Goal: Information Seeking & Learning: Learn about a topic

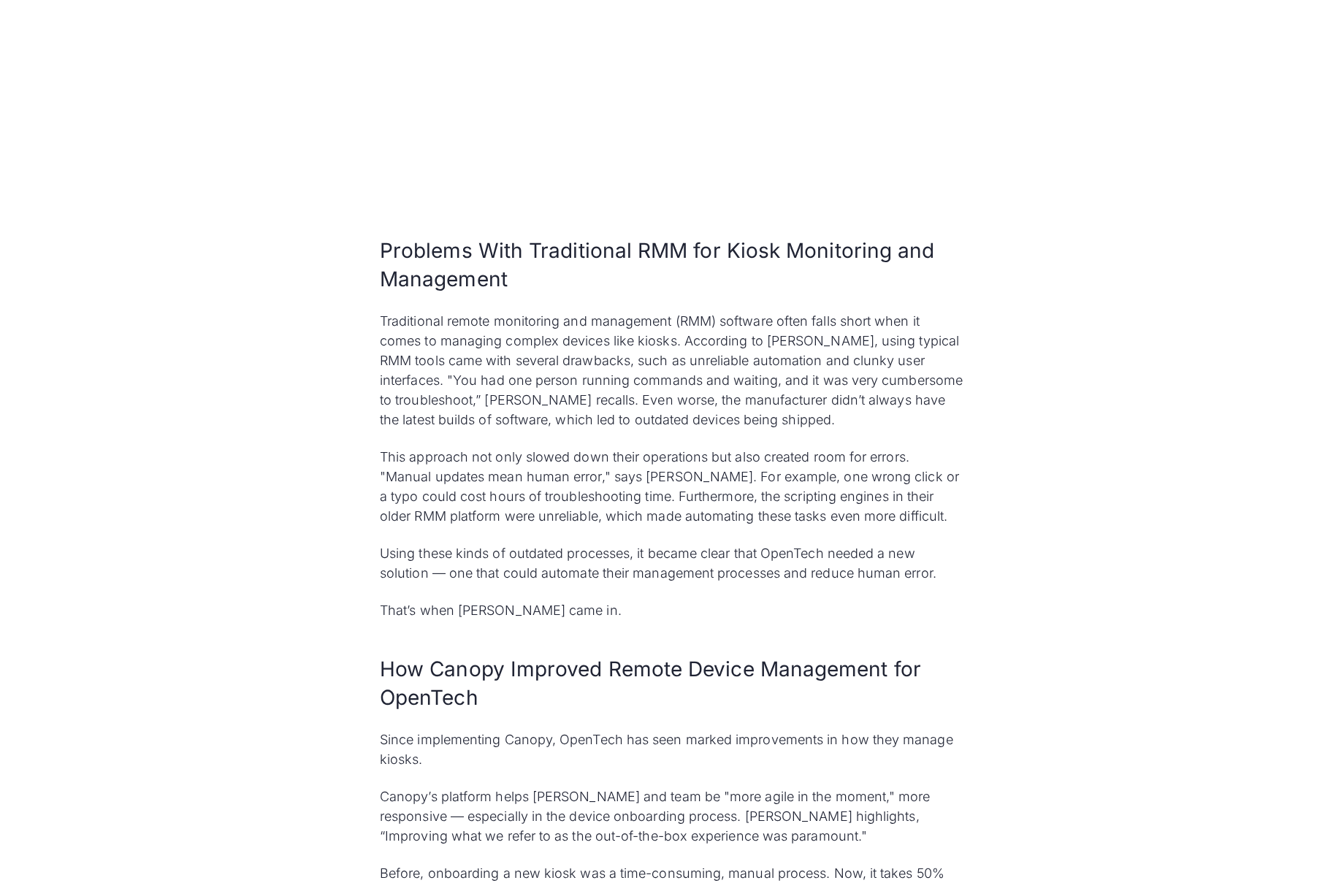
scroll to position [1623, 0]
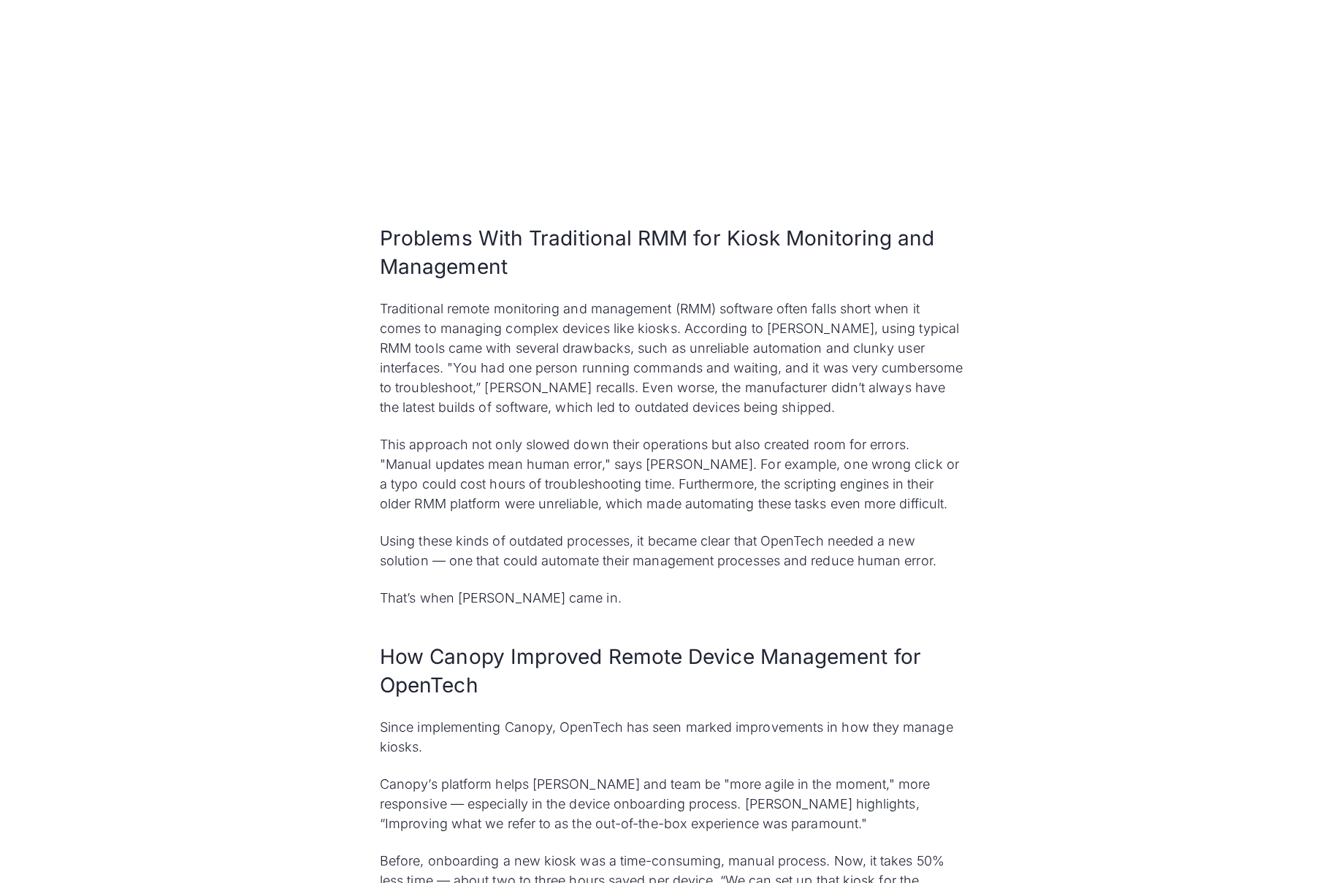
drag, startPoint x: 408, startPoint y: 463, endPoint x: 573, endPoint y: 474, distance: 165.5
click at [573, 474] on p "This approach not only slowed down their operations but also created room for e…" at bounding box center [672, 474] width 584 height 79
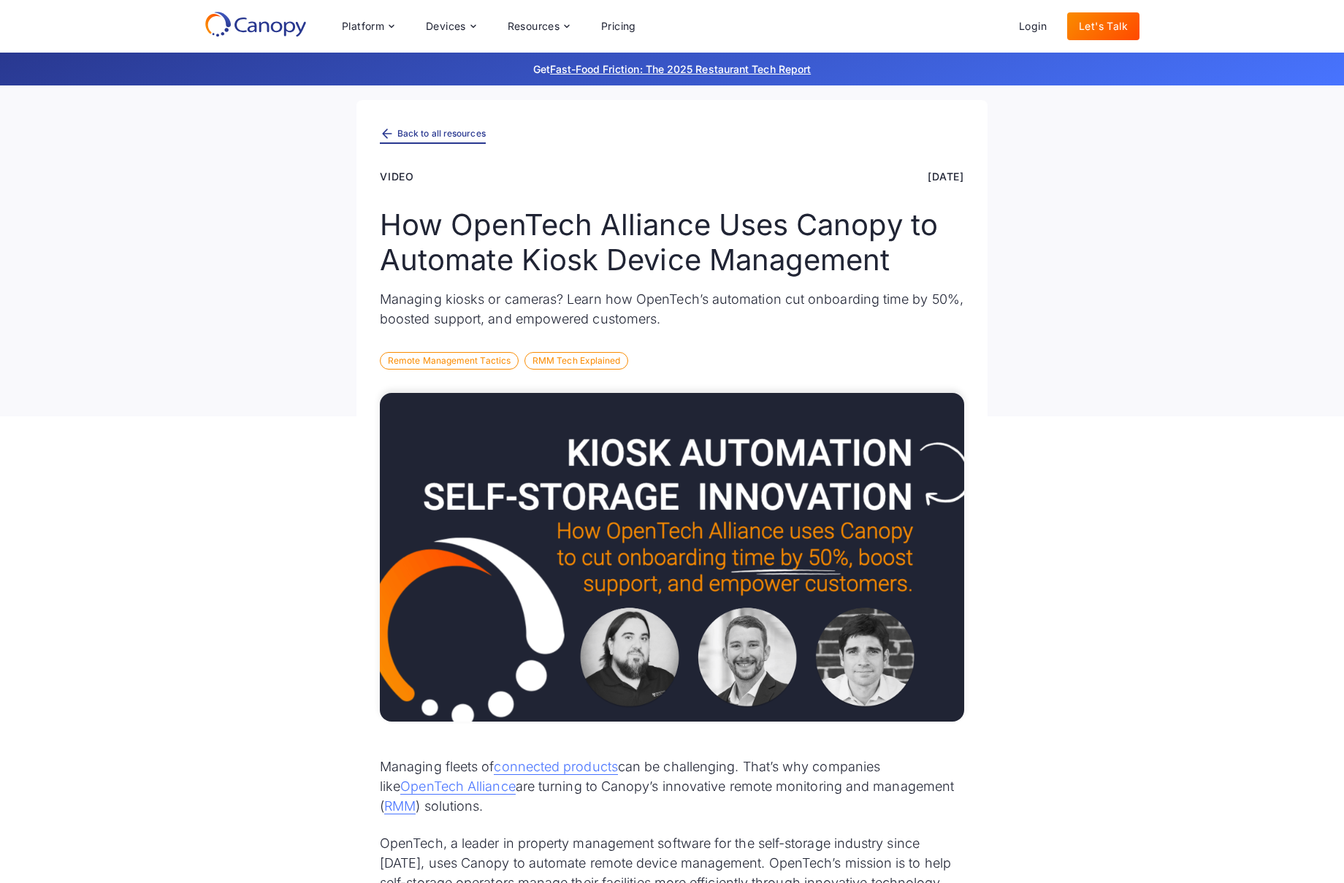
scroll to position [0, 0]
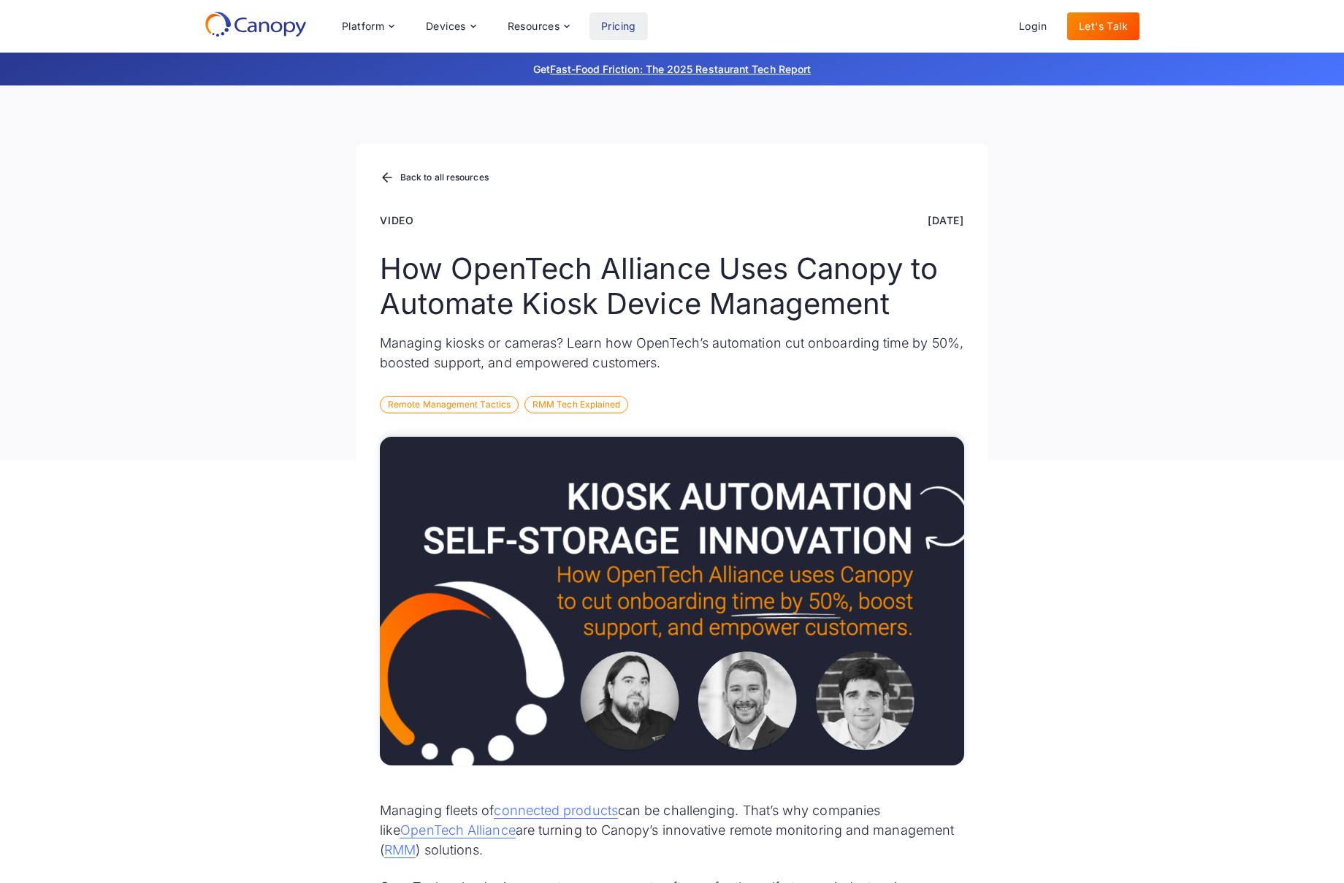
click at [605, 26] on link "Pricing" at bounding box center [619, 26] width 58 height 28
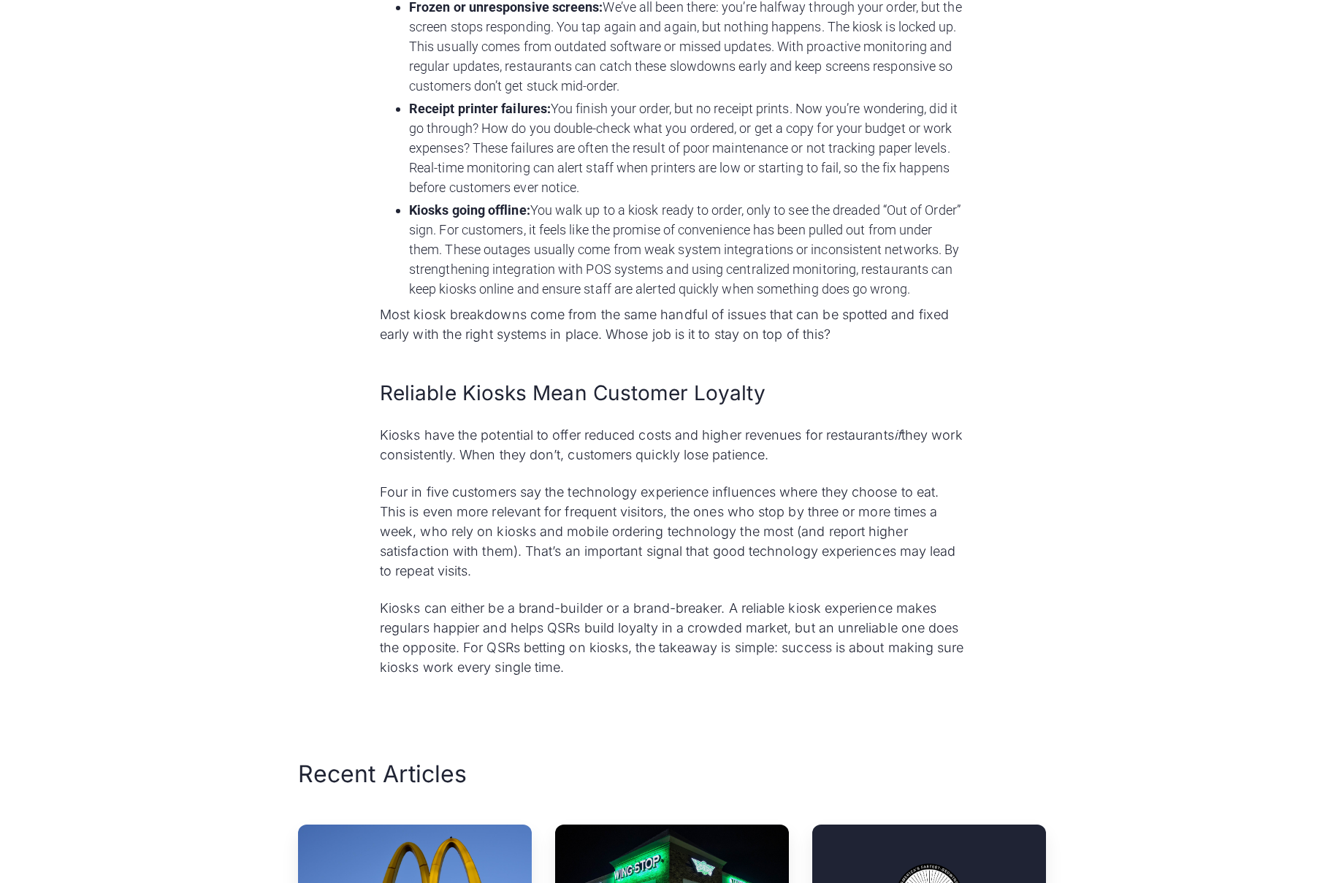
scroll to position [3910, 0]
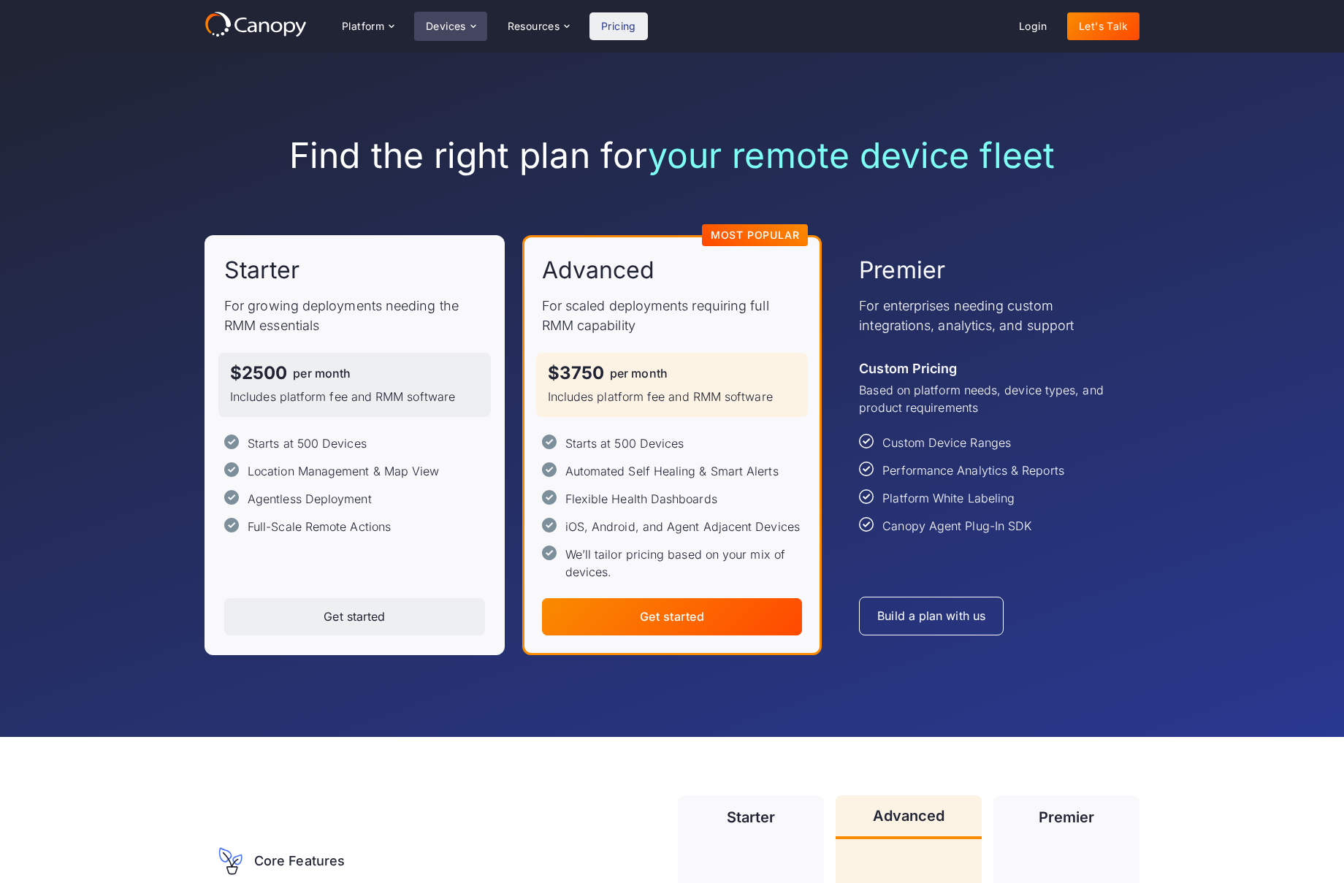
click at [438, 25] on div "Devices" at bounding box center [446, 26] width 40 height 10
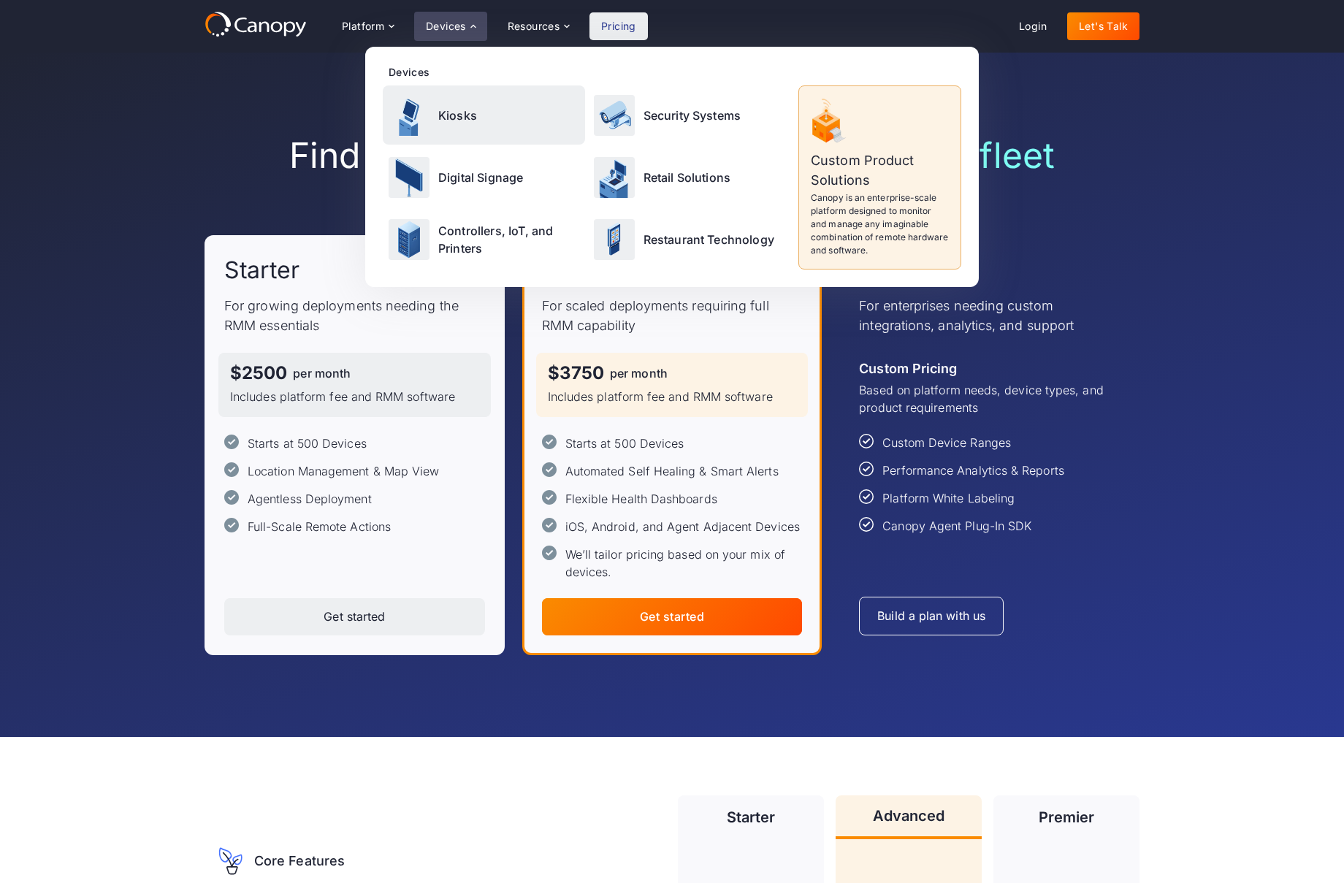
click at [462, 114] on p "Kiosks" at bounding box center [457, 116] width 39 height 18
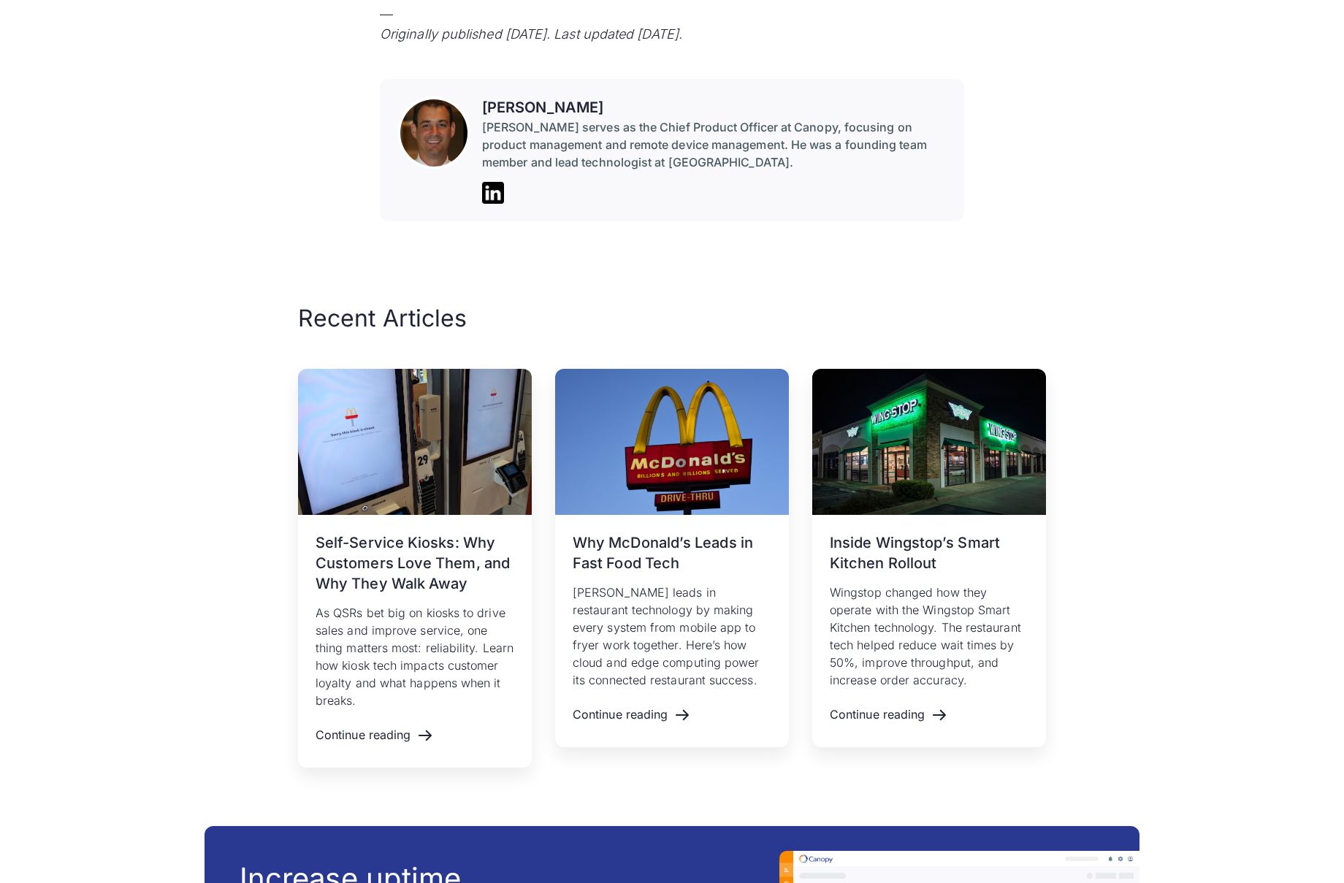
scroll to position [6510, 0]
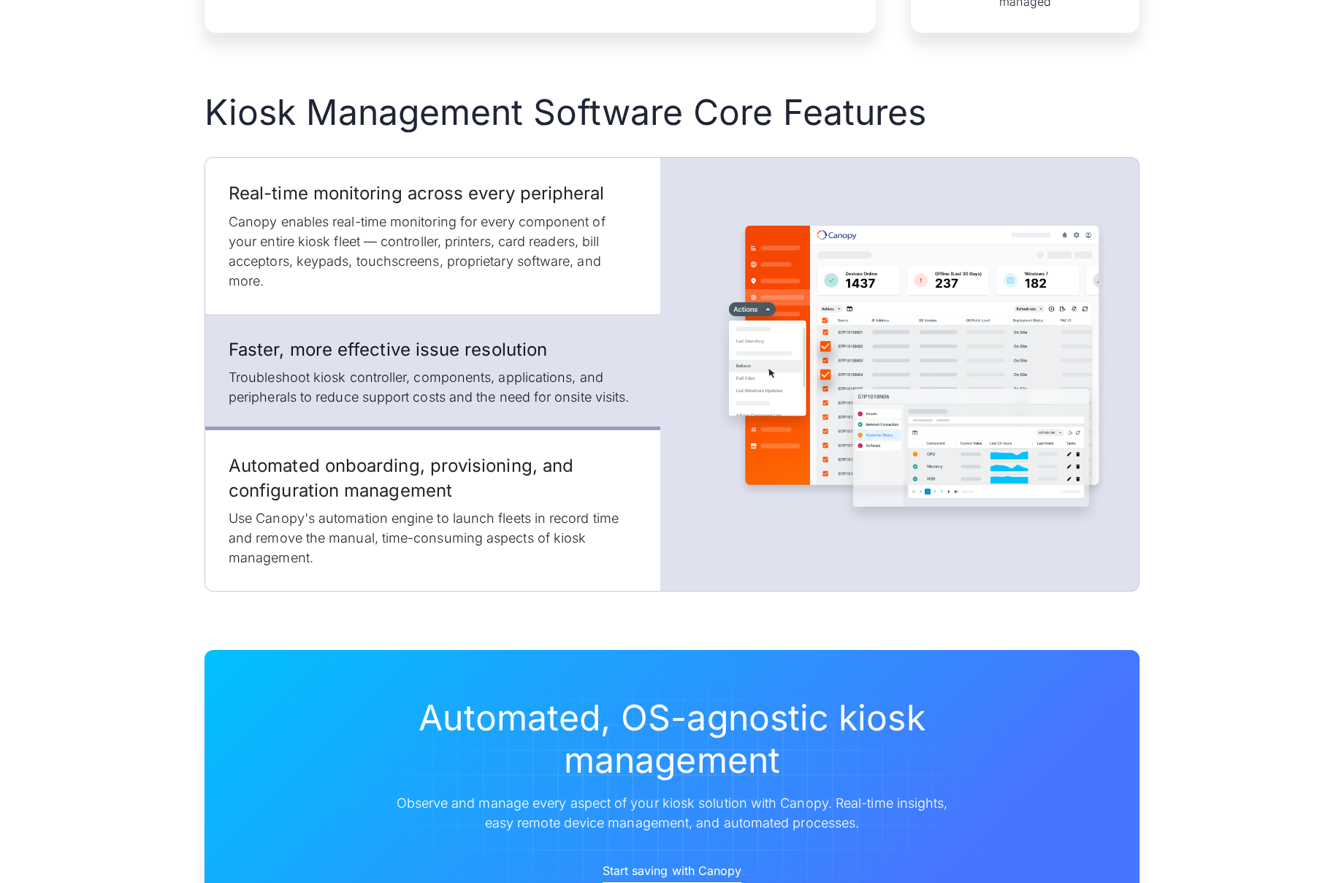
scroll to position [2099, 0]
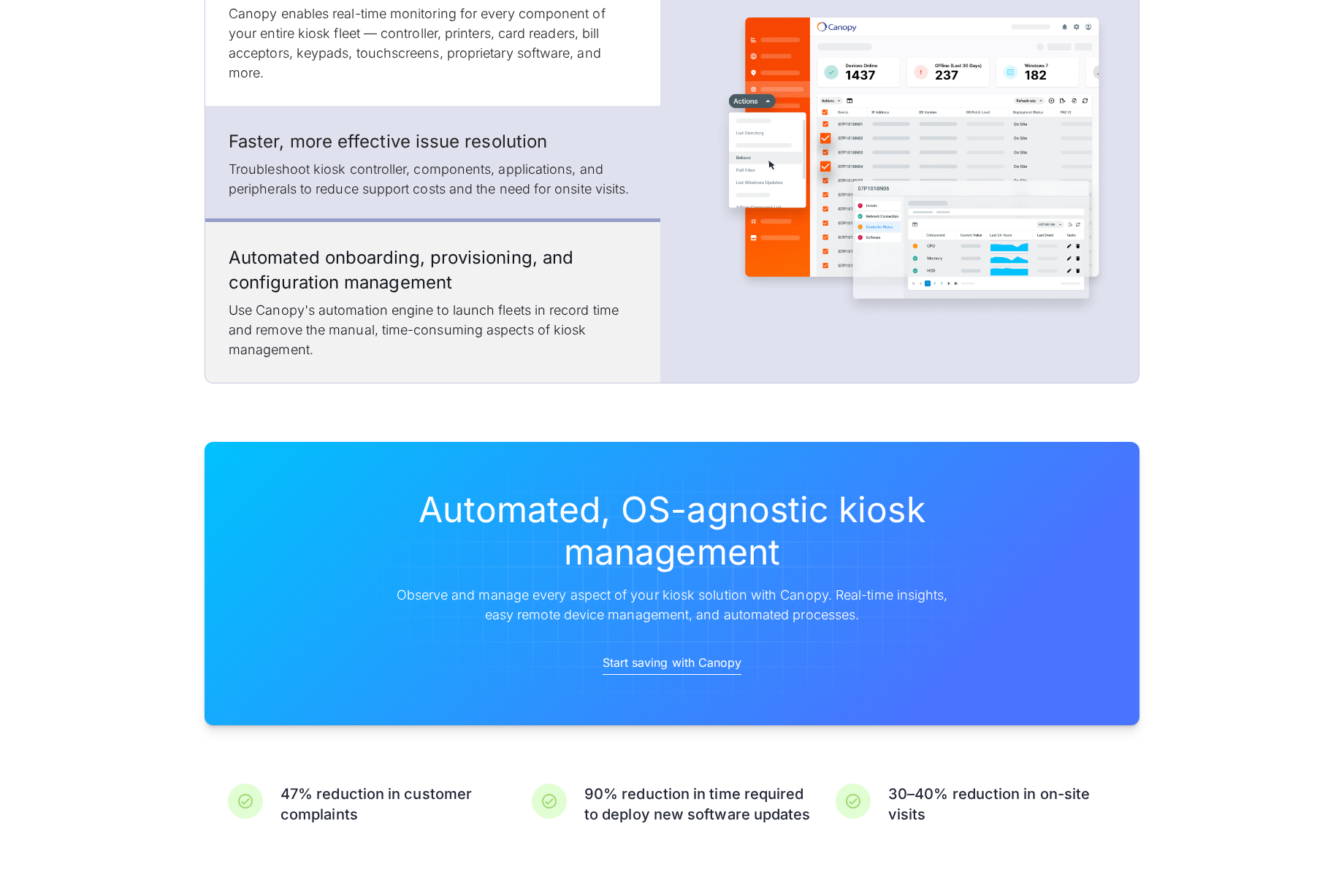
click at [522, 362] on div "Automated onboarding, provisioning, and configuration management Use Canopy's a…" at bounding box center [432, 302] width 455 height 161
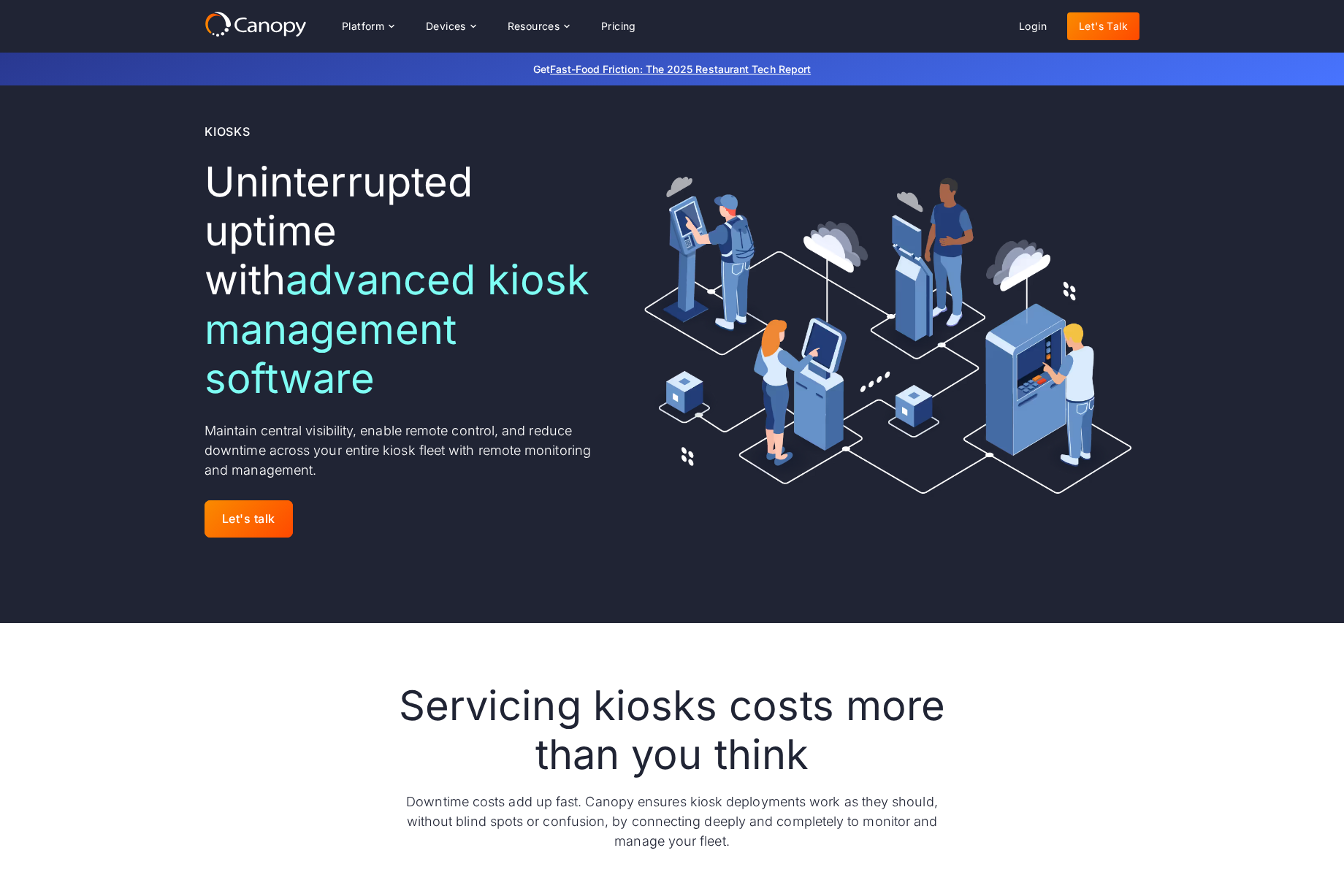
scroll to position [0, 0]
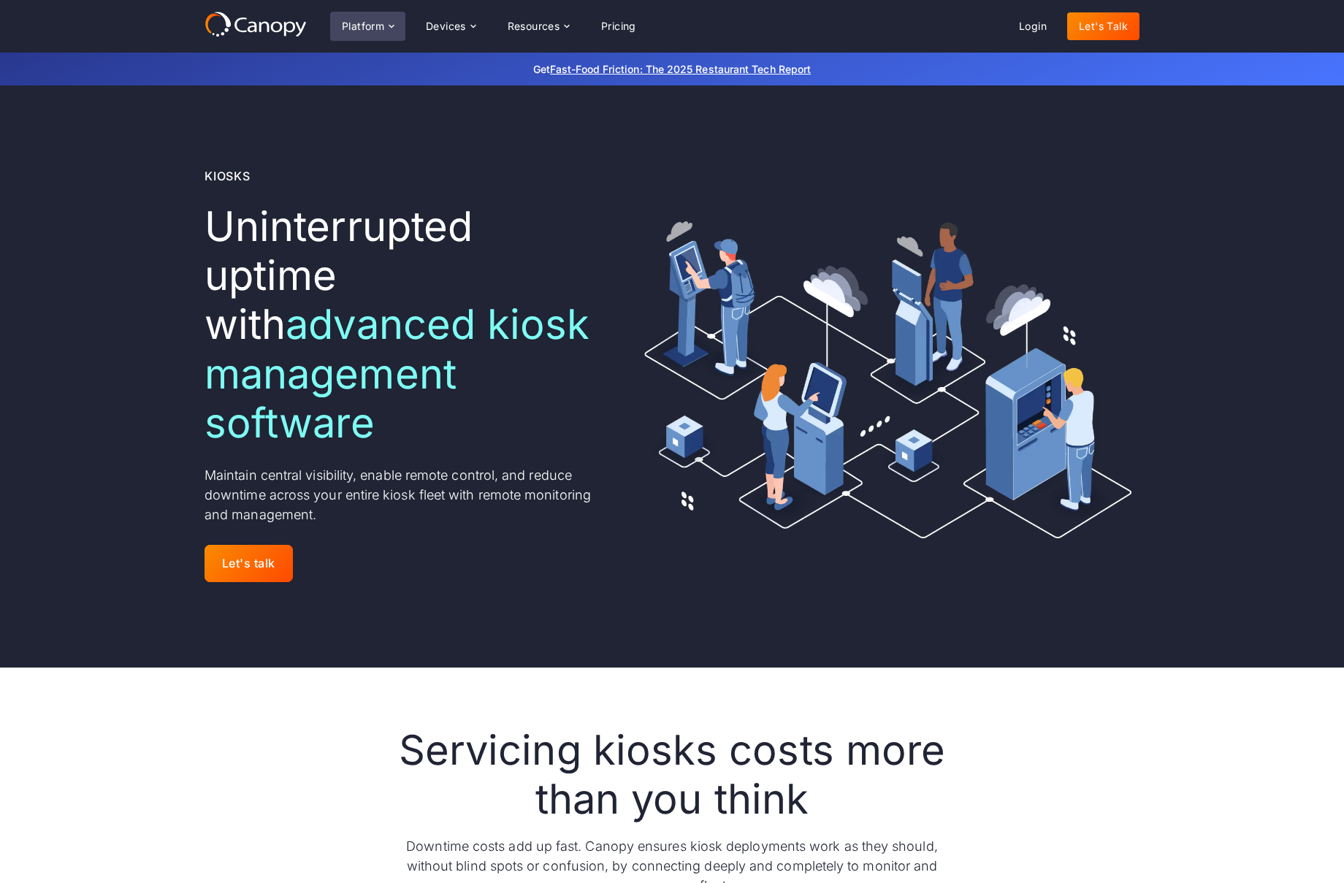
click at [377, 23] on div "Platform" at bounding box center [363, 26] width 42 height 10
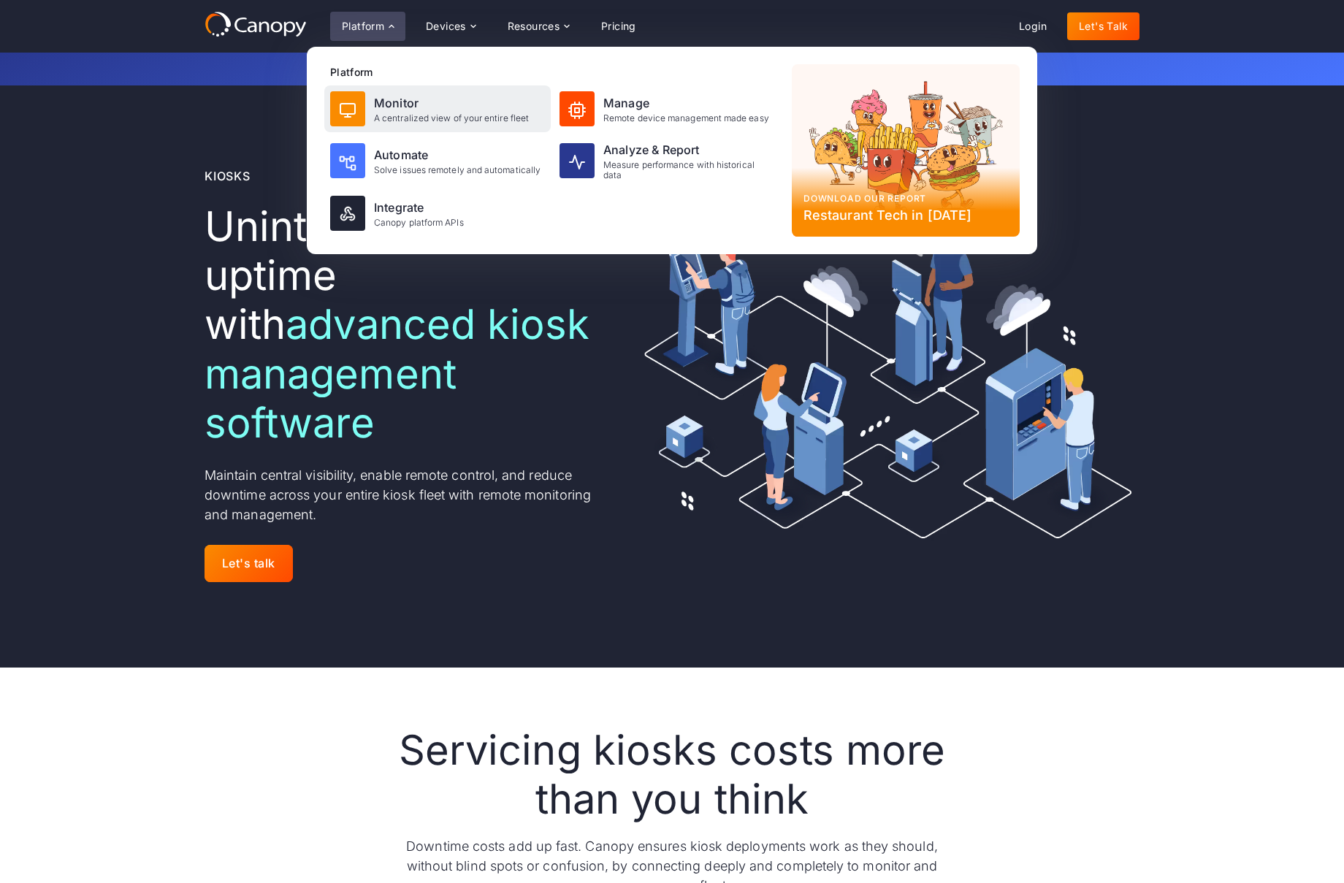
click at [423, 115] on div "A centralized view of your entire fleet" at bounding box center [451, 118] width 155 height 10
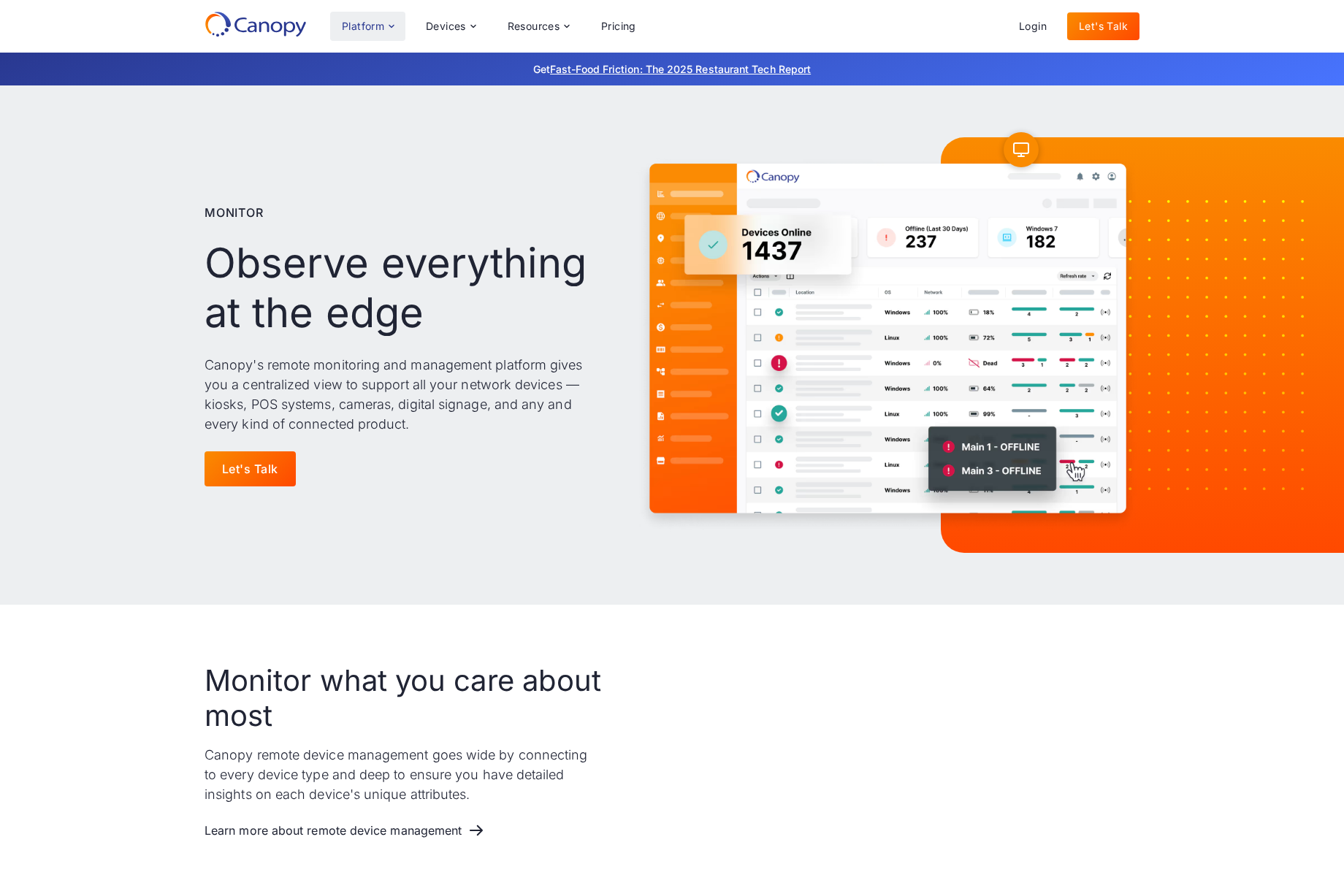
click at [364, 26] on div "Platform" at bounding box center [363, 26] width 42 height 10
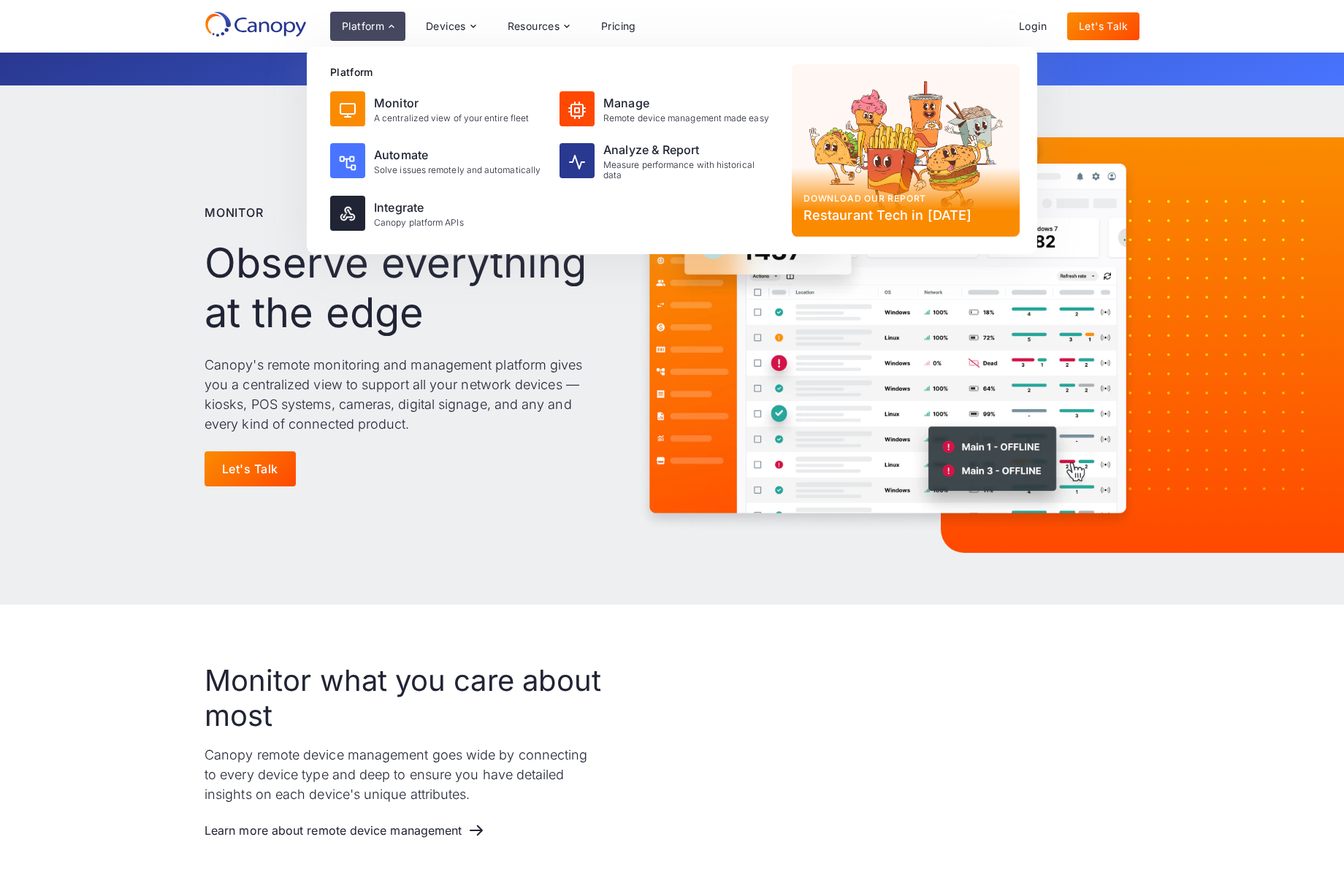
click at [587, 556] on div "Monitor Observe everything at the edge Canopy's remote monitoring and managemen…" at bounding box center [672, 344] width 935 height 519
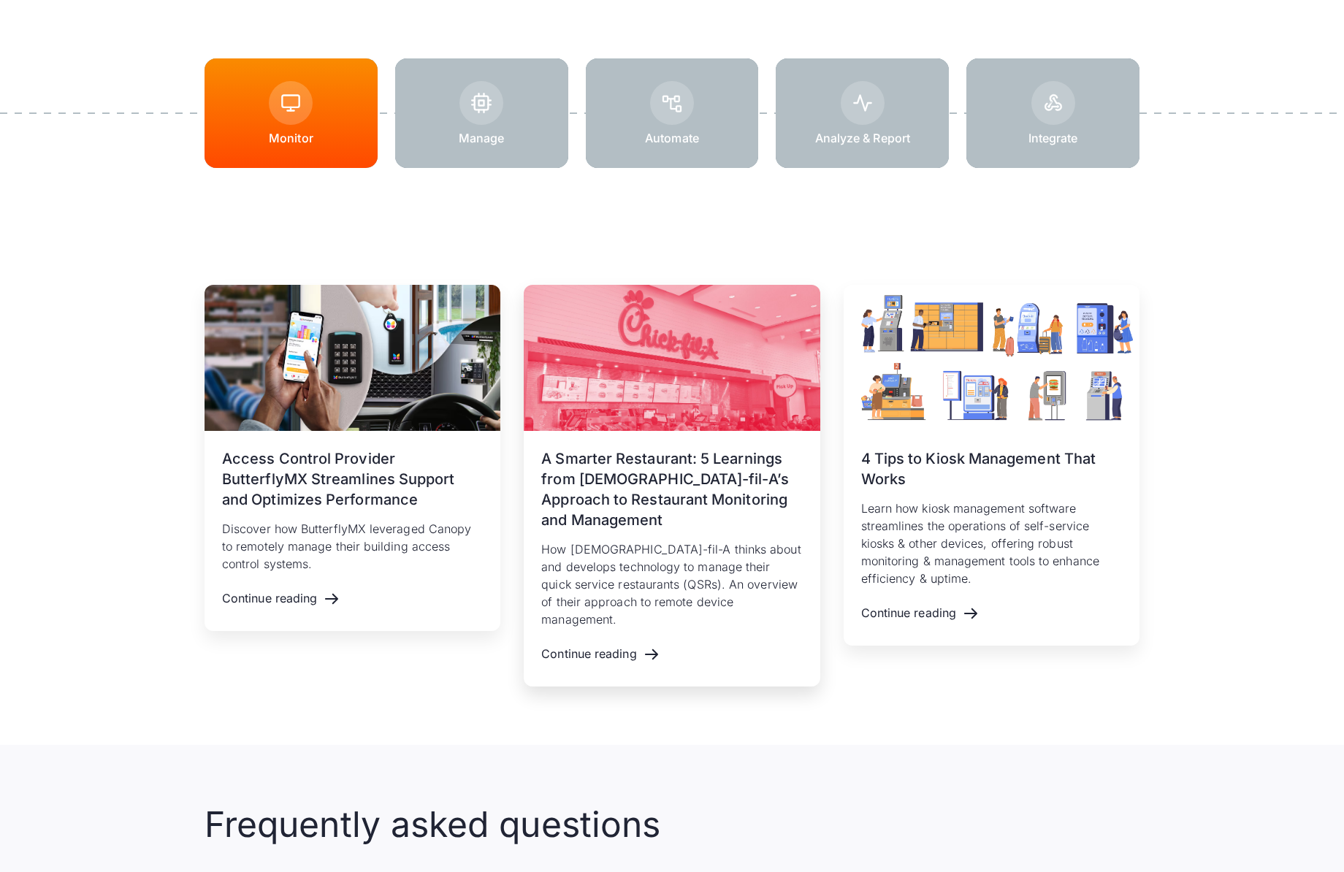
scroll to position [2015, 0]
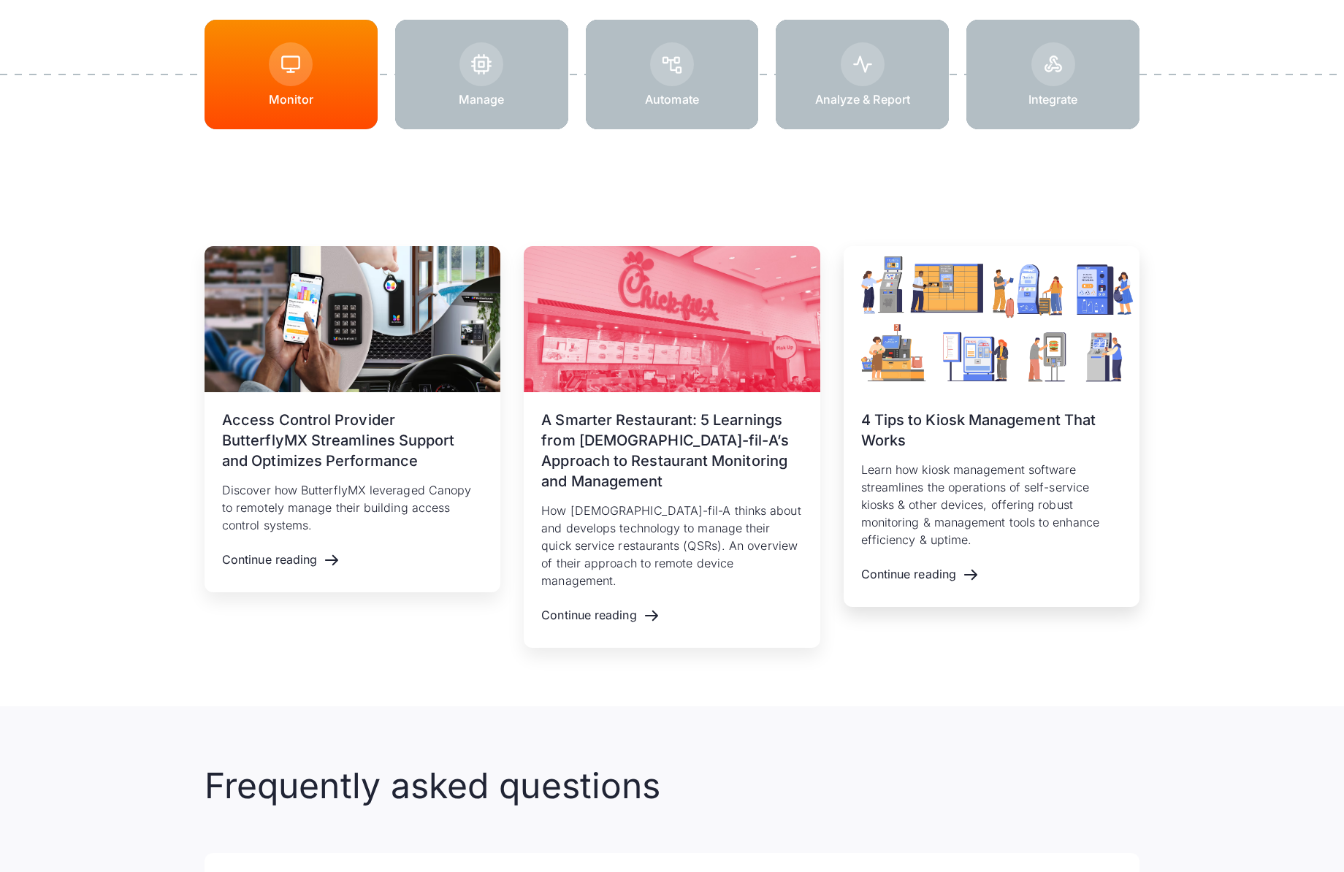
click at [869, 430] on h3 "4 Tips to Kiosk Management That Works" at bounding box center [991, 430] width 261 height 41
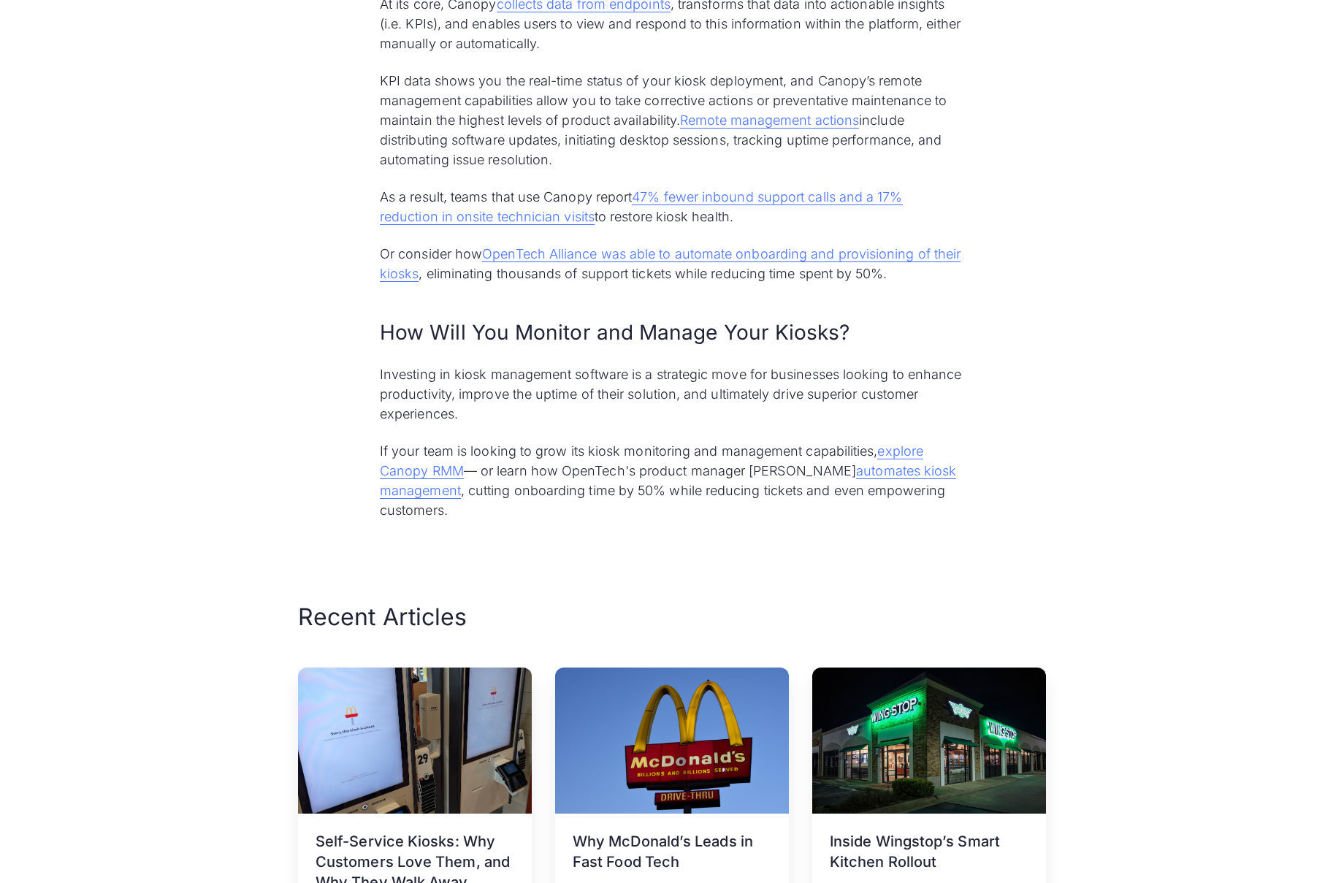
scroll to position [4266, 0]
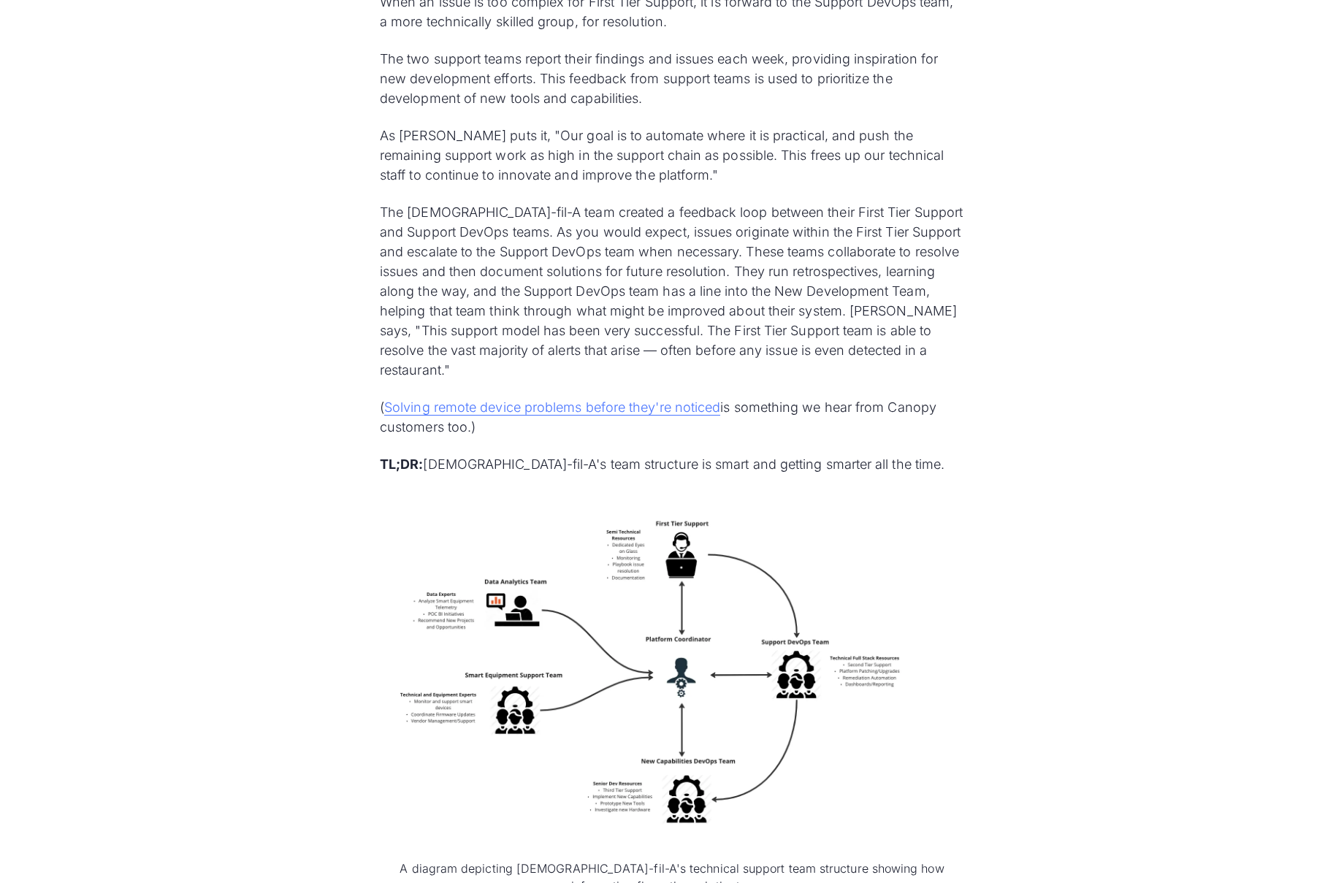
scroll to position [4276, 0]
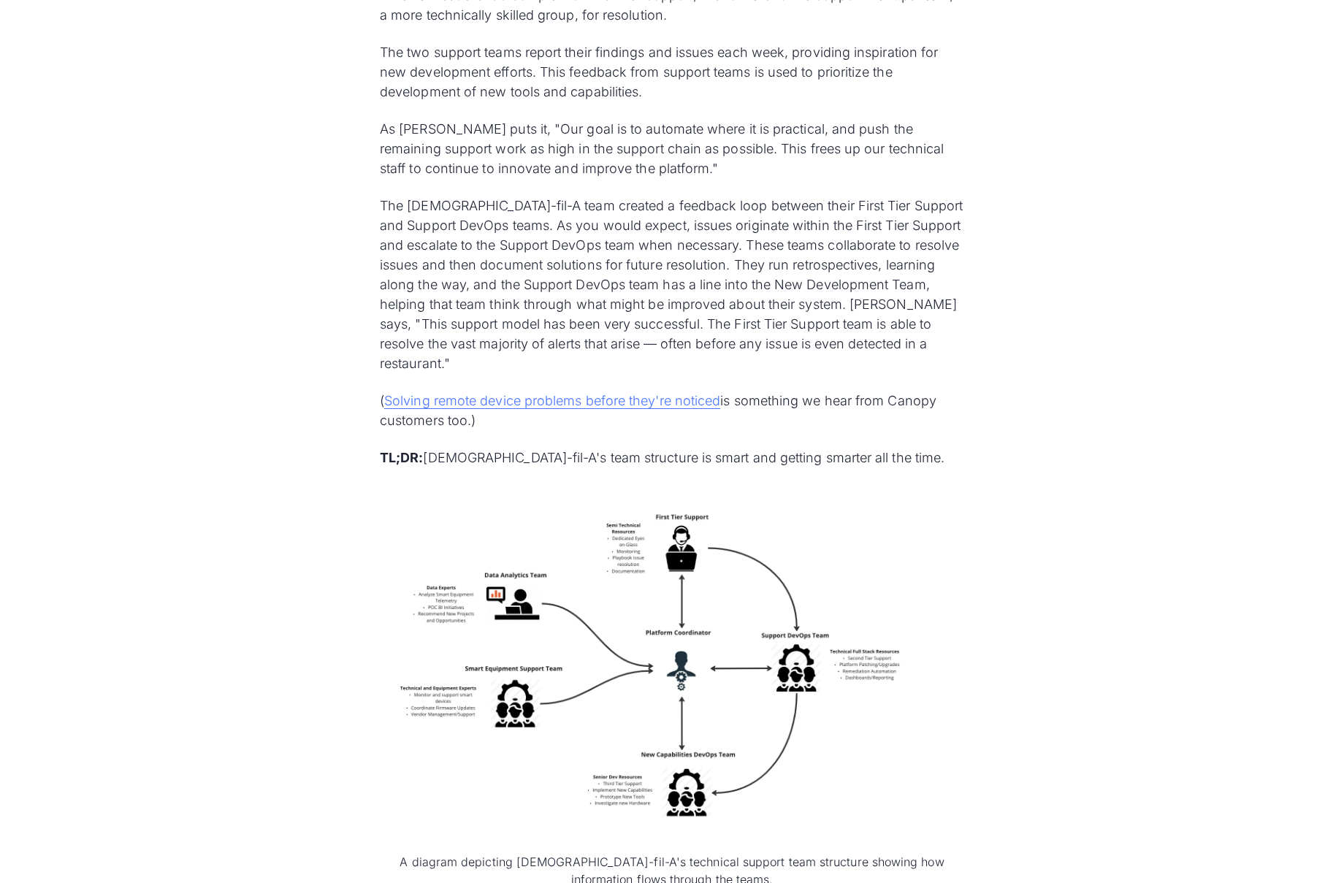
click at [705, 590] on img at bounding box center [672, 667] width 584 height 365
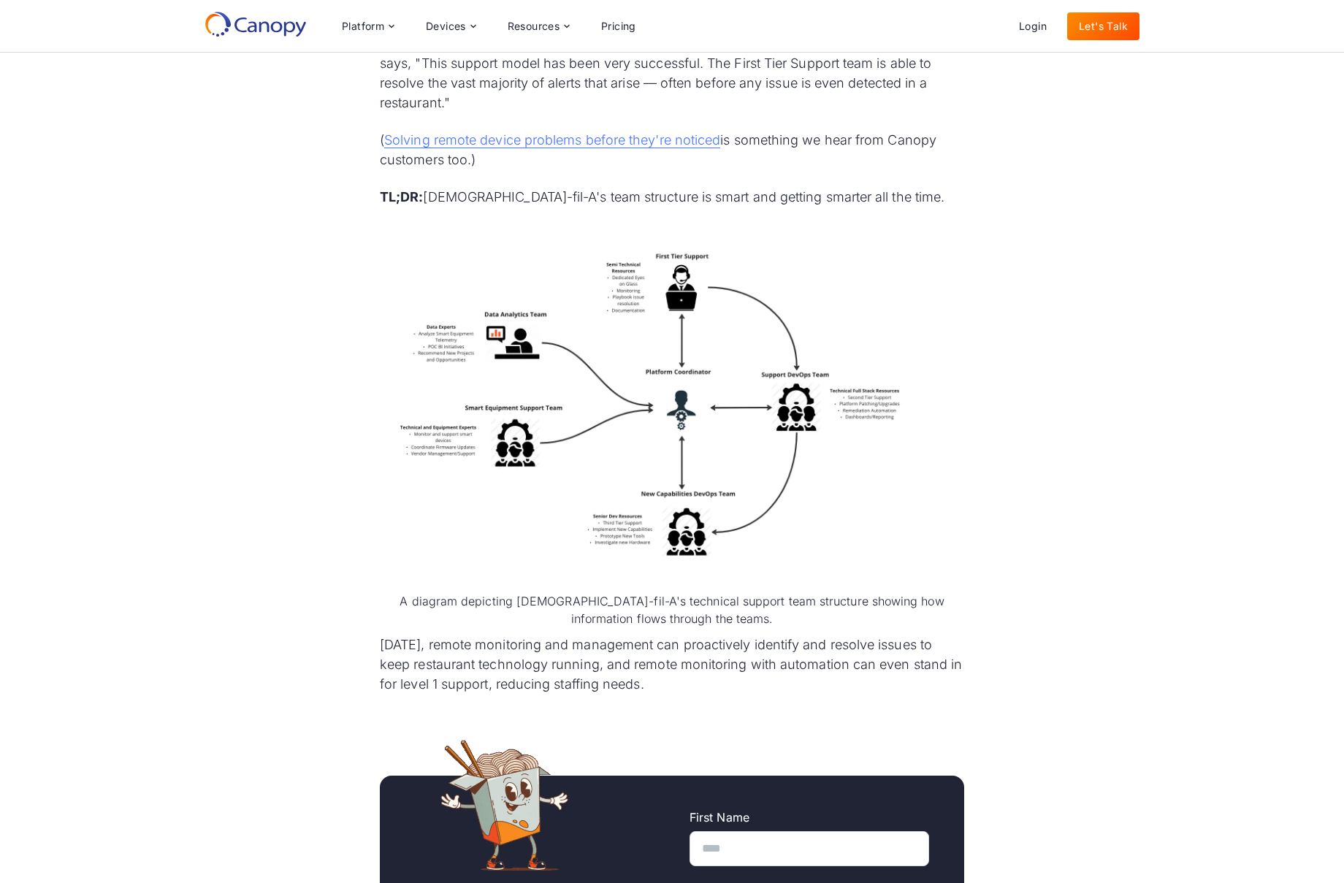
scroll to position [4537, 0]
